Goal: Find specific page/section: Find specific page/section

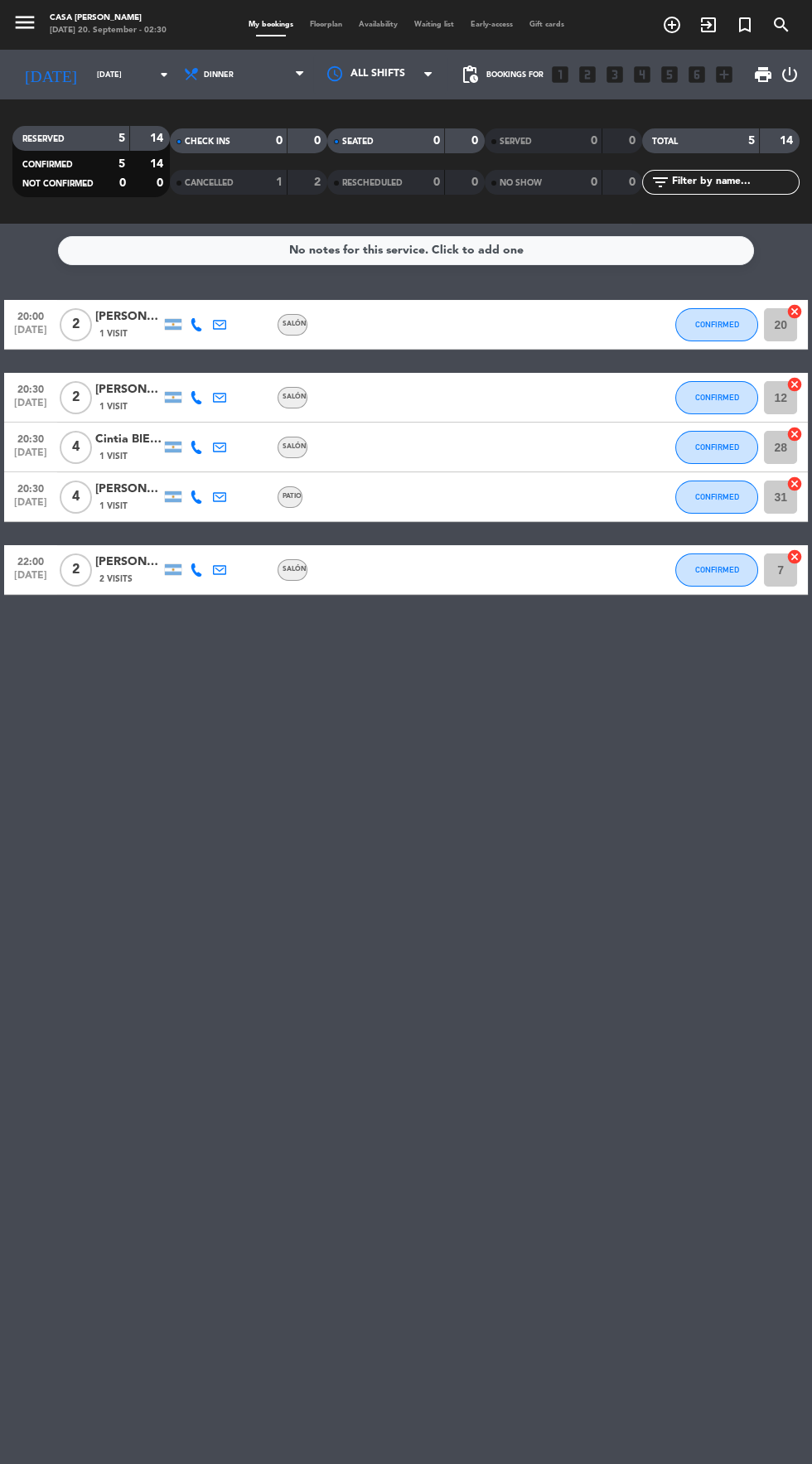
click at [34, 32] on icon "menu" at bounding box center [25, 22] width 25 height 25
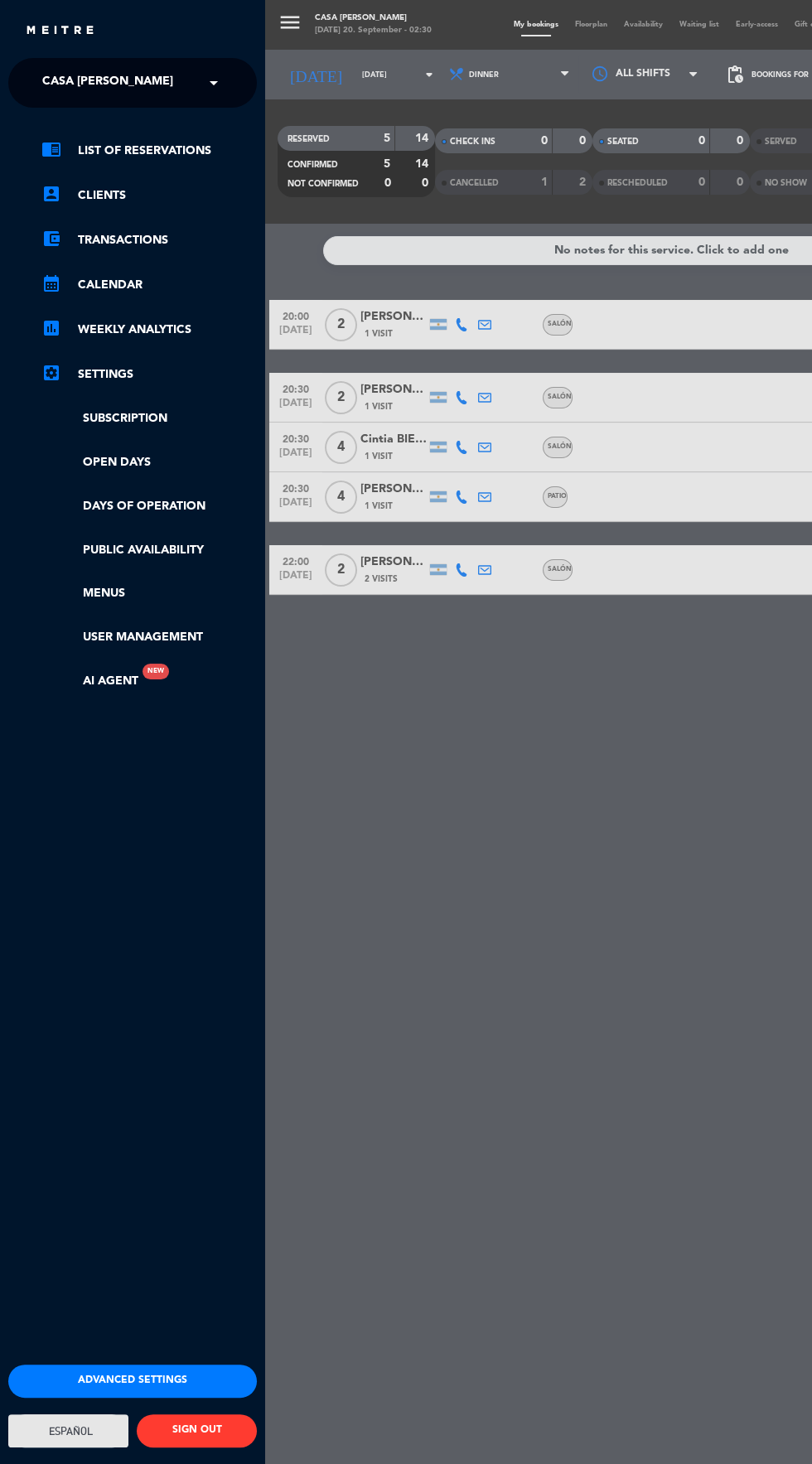
click at [75, 1438] on span "Español" at bounding box center [68, 1431] width 48 height 13
click at [92, 1463] on div "Advanced settings English Español Português Español English Español Português S…" at bounding box center [132, 1443] width 273 height 157
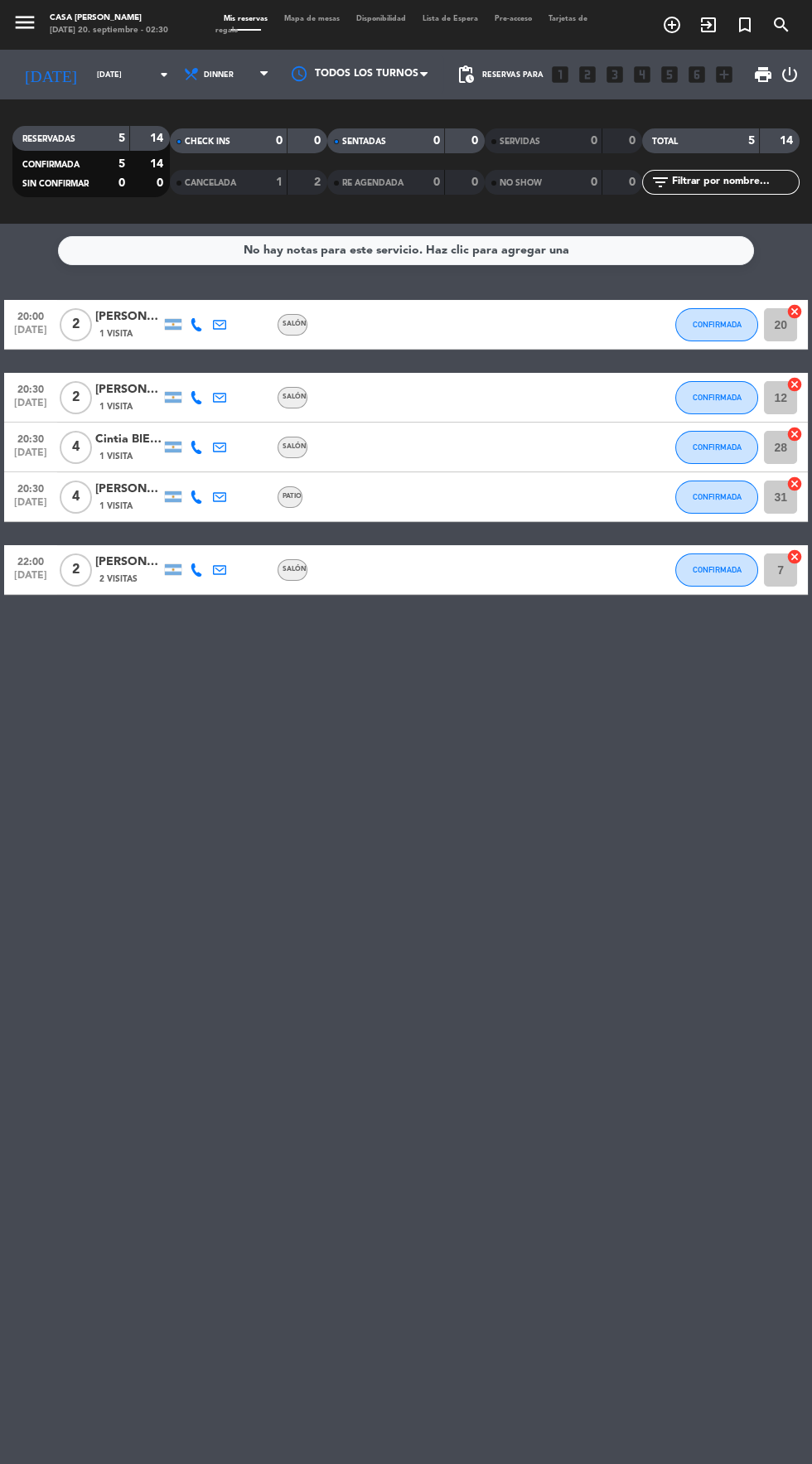
type input "[DATE]"
click at [252, 83] on span "Cena" at bounding box center [228, 74] width 100 height 37
click at [242, 156] on div "menu Casa [PERSON_NAME][DATE] 20. septiembre - 02:31 Mis reservas Mapa de mesas…" at bounding box center [406, 112] width 812 height 224
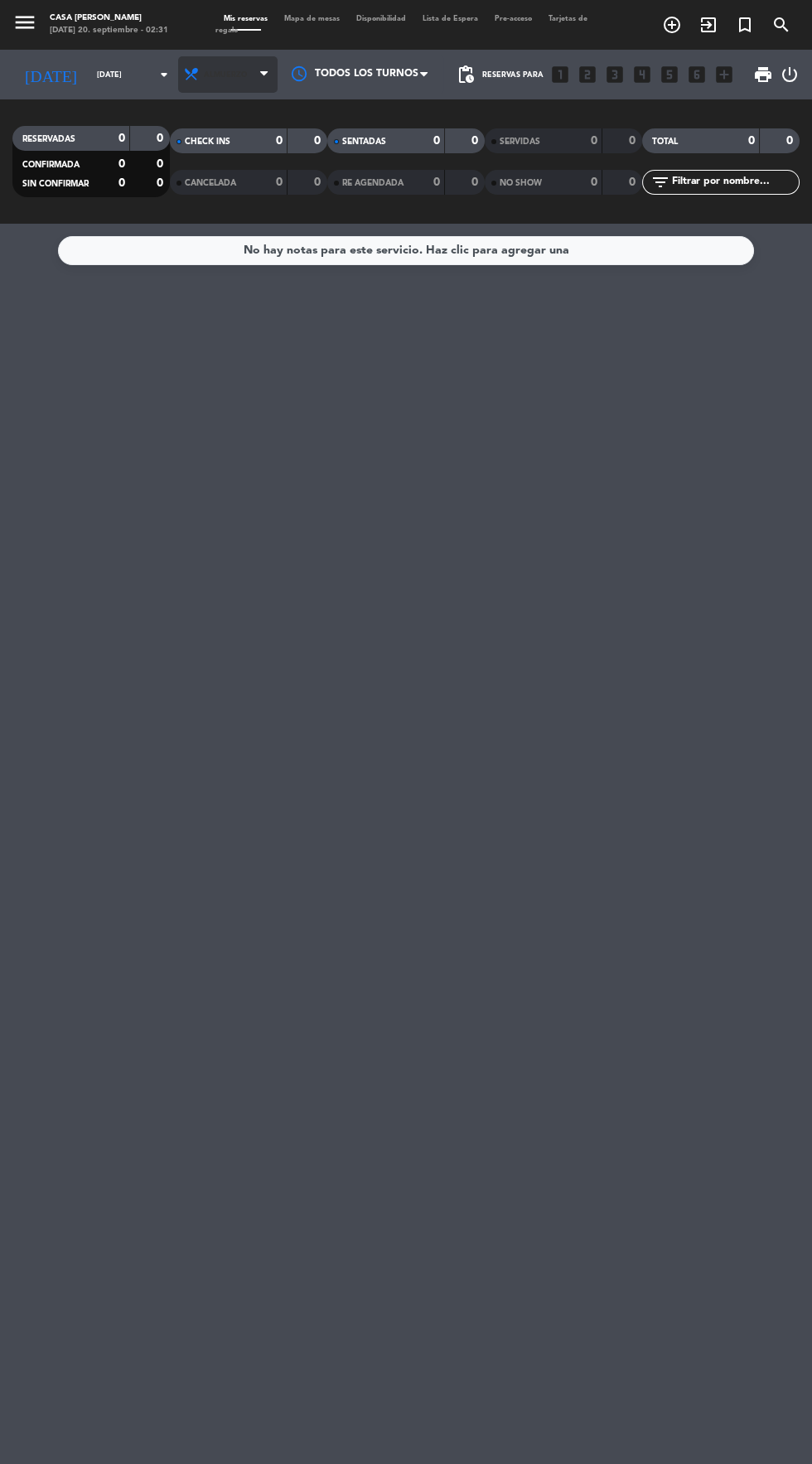
click at [266, 73] on icon at bounding box center [264, 75] width 8 height 14
click at [229, 186] on div "menu Casa [PERSON_NAME][DATE] 20. septiembre - 02:31 Mis reservas Mapa de mesas…" at bounding box center [406, 112] width 812 height 224
